Goal: Find specific page/section: Find specific page/section

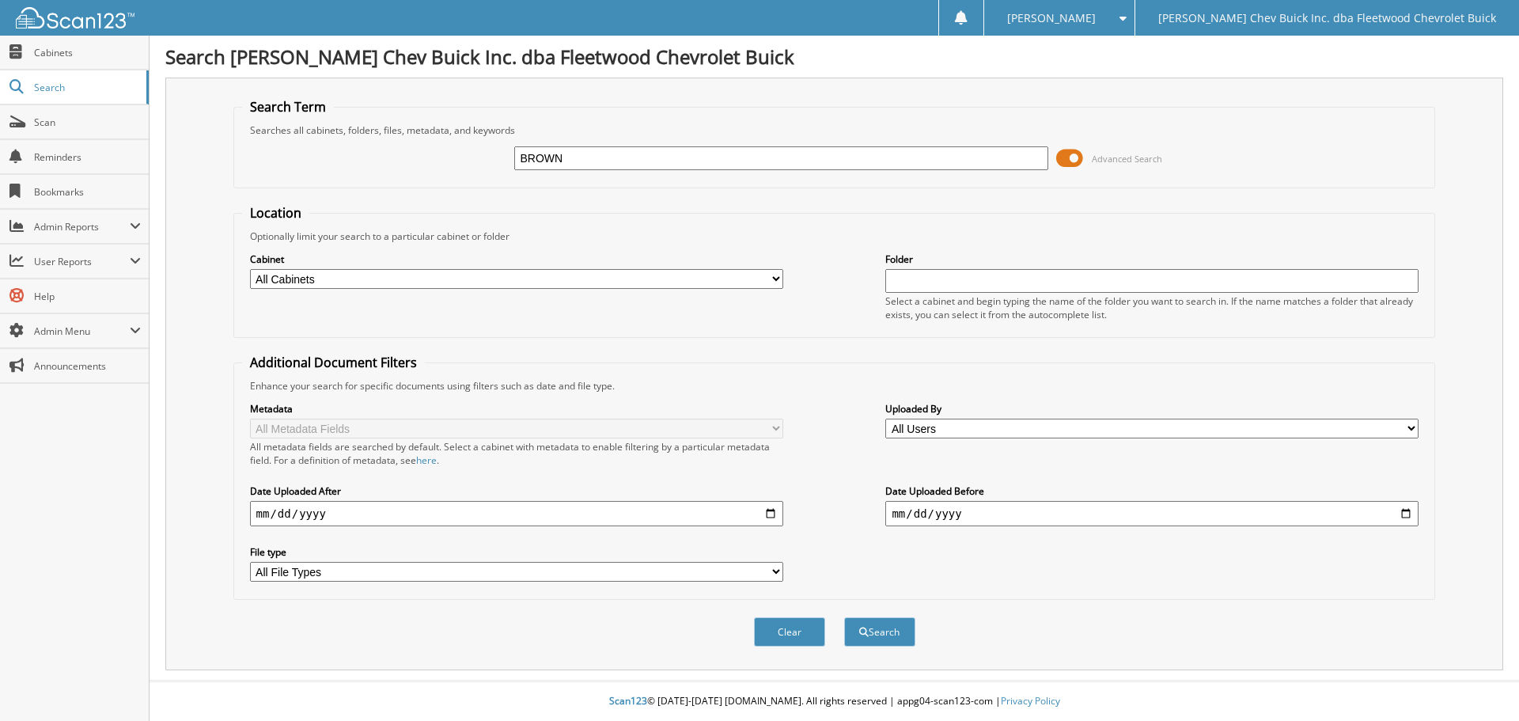
type input "BROWN"
click at [775, 278] on select "All Cabinets A/P BILL OF LADINGS BIRD DOG REF'S BUYBACKS CENSUS BUREAU CHARGE A…" at bounding box center [516, 279] width 533 height 20
select select "10316"
click at [250, 269] on select "All Cabinets A/P BILL OF LADINGS BIRD DOG REF'S BUYBACKS CENSUS BUREAU CHARGE A…" at bounding box center [516, 279] width 533 height 20
click at [880, 629] on button "Search" at bounding box center [879, 631] width 71 height 29
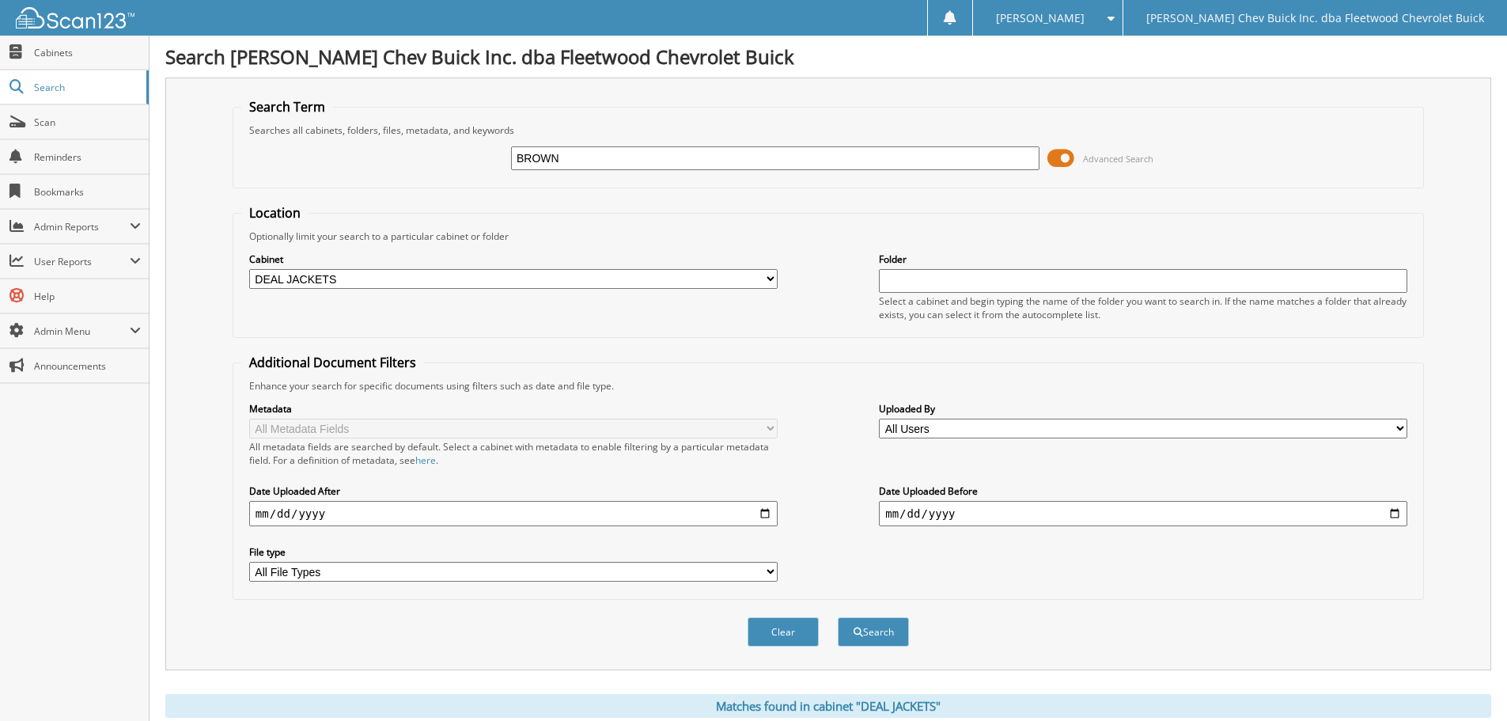
click at [83, 19] on img at bounding box center [75, 17] width 119 height 21
